Goal: Task Accomplishment & Management: Manage account settings

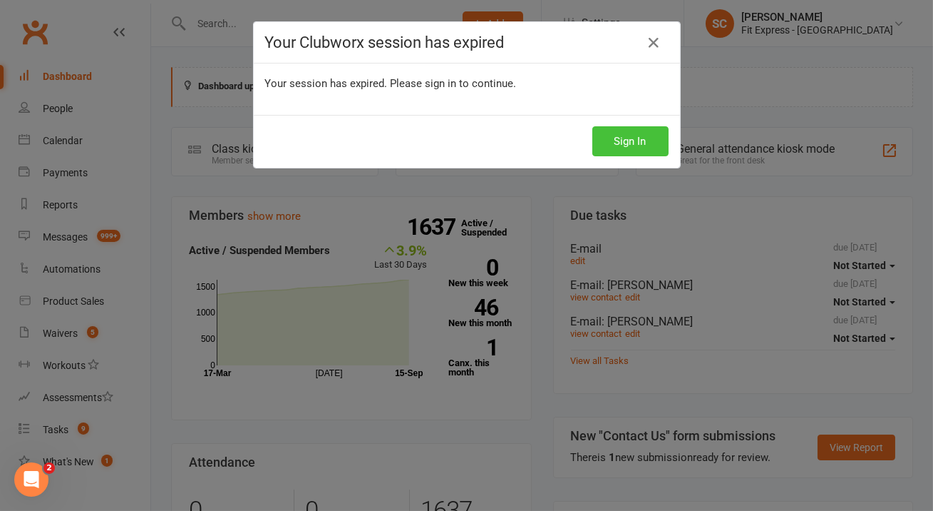
click at [623, 128] on button "Sign In" at bounding box center [631, 141] width 76 height 30
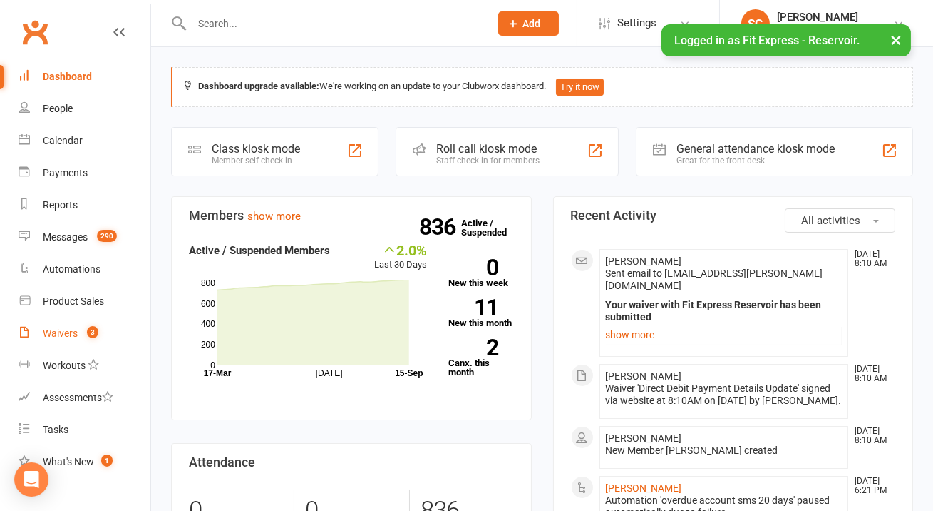
click at [57, 328] on div "Waivers" at bounding box center [60, 332] width 35 height 11
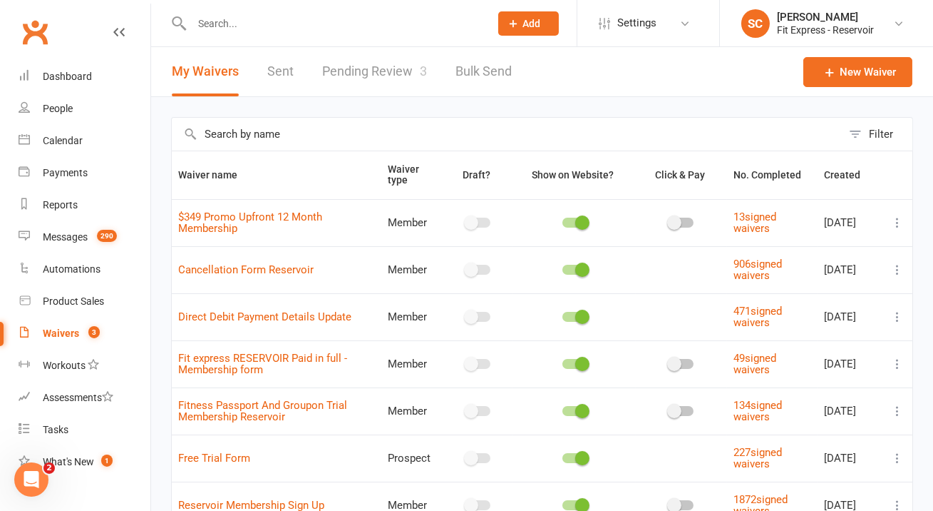
click at [380, 83] on link "Pending Review 3" at bounding box center [374, 71] width 105 height 49
